Goal: Information Seeking & Learning: Learn about a topic

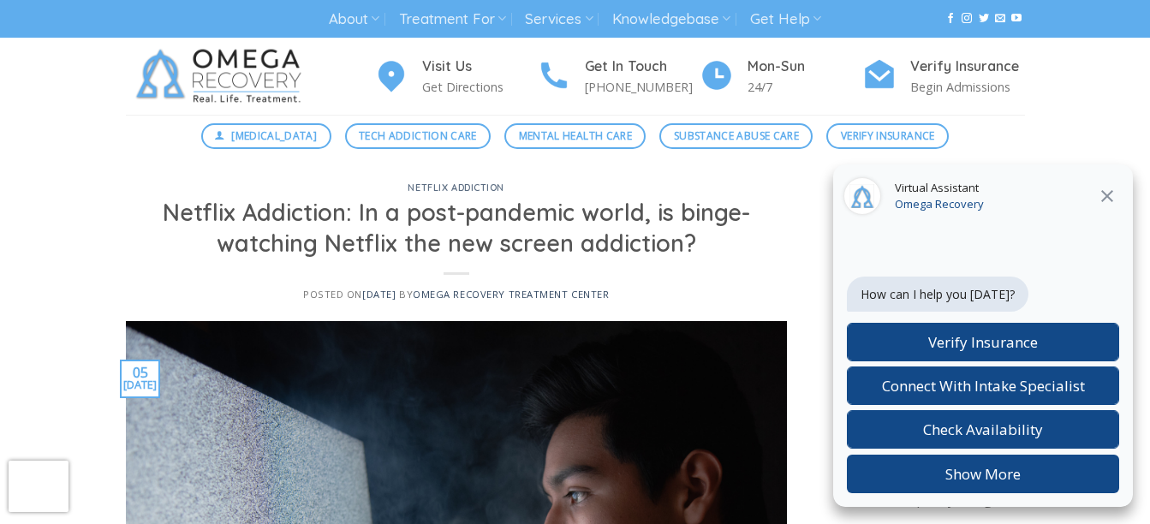
drag, startPoint x: 284, startPoint y: 0, endPoint x: -3, endPoint y: 93, distance: 302.5
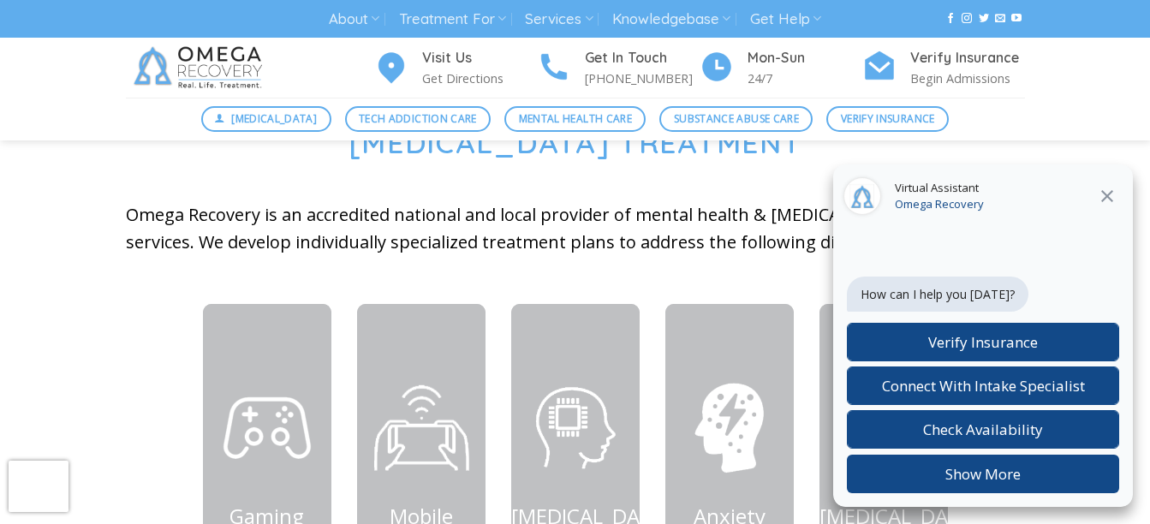
scroll to position [617, 0]
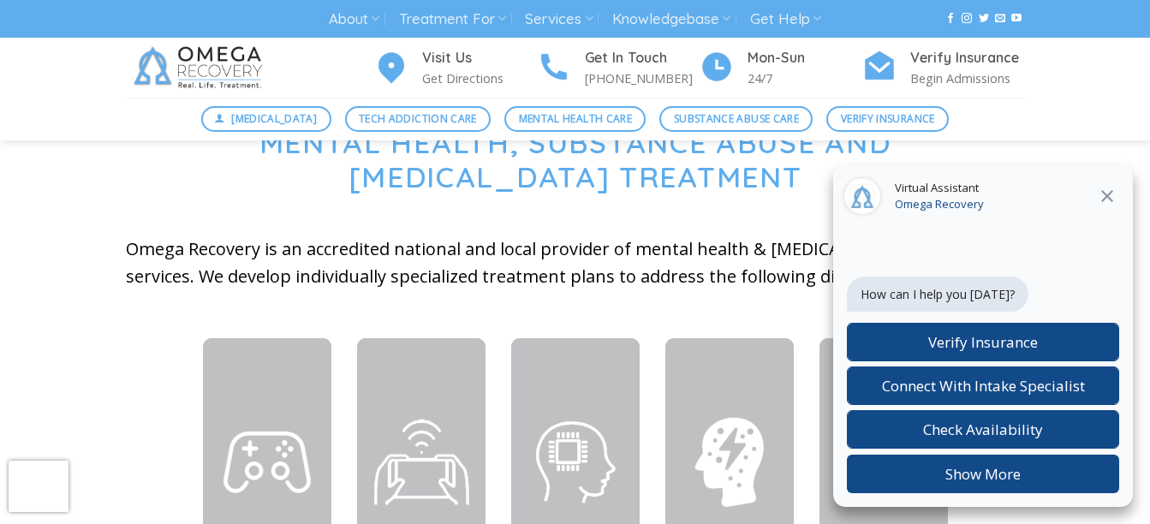
click at [1103, 188] on icon at bounding box center [1107, 196] width 21 height 21
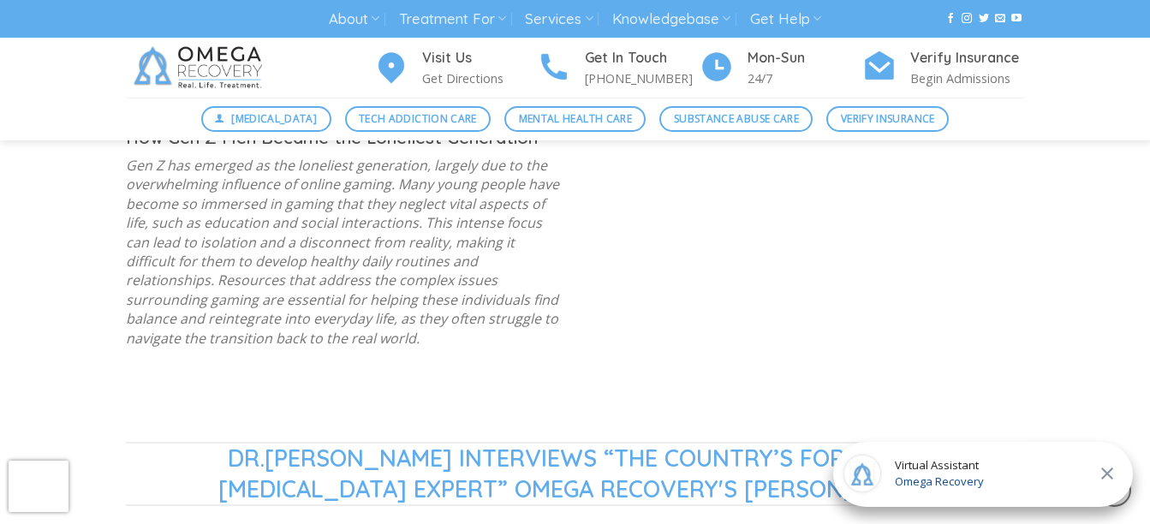
scroll to position [0, 0]
